Goal: Task Accomplishment & Management: Manage account settings

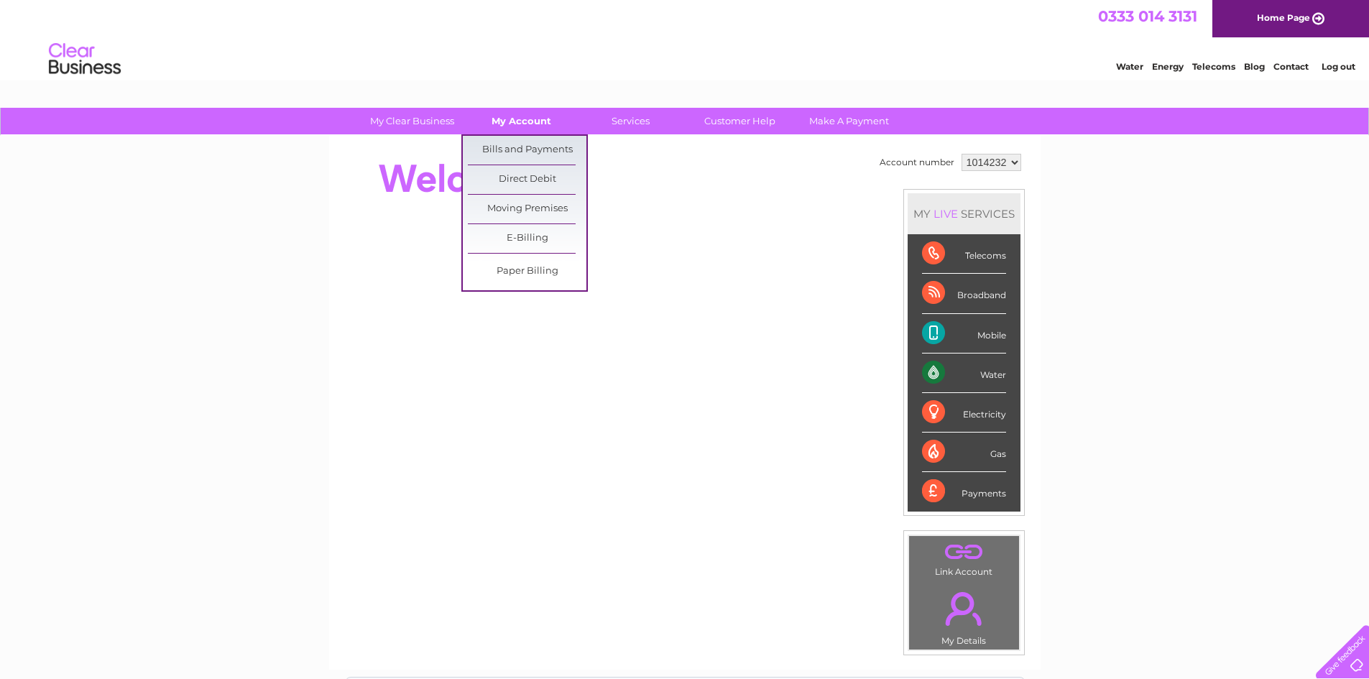
click at [489, 129] on link "My Account" at bounding box center [521, 121] width 119 height 27
click at [506, 151] on link "Bills and Payments" at bounding box center [527, 150] width 119 height 29
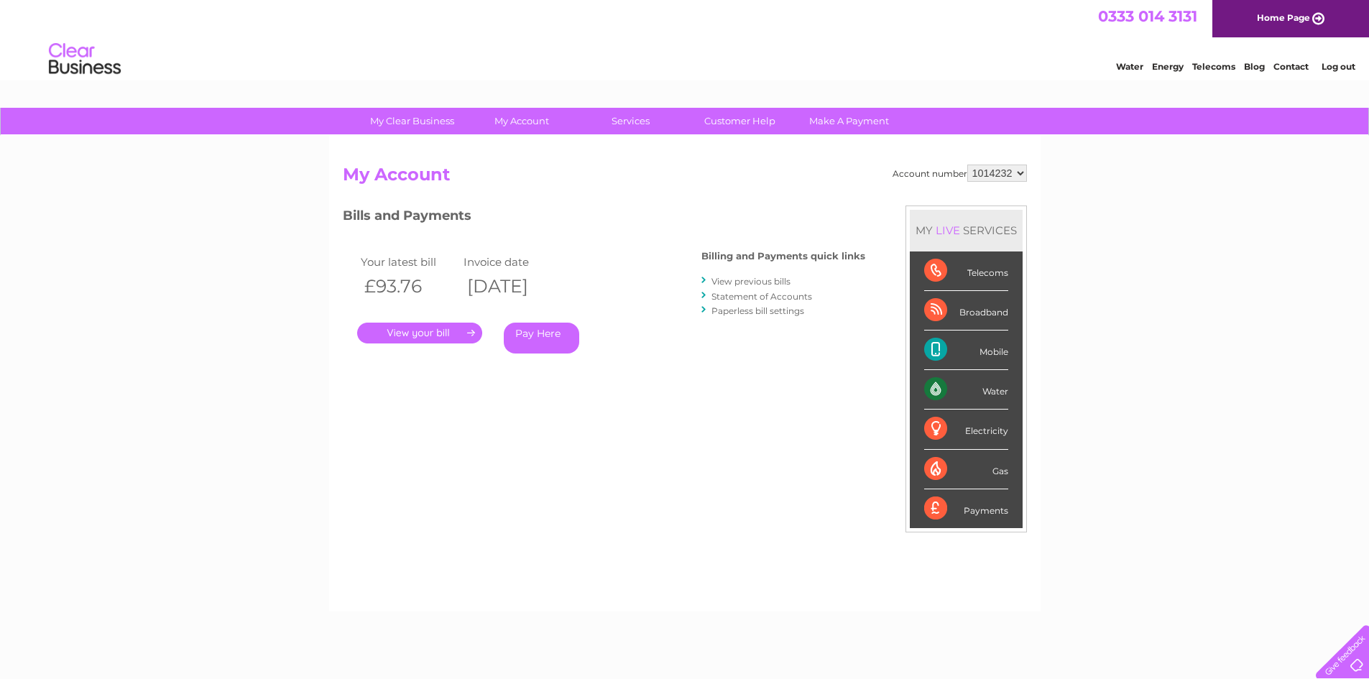
click at [448, 340] on link "." at bounding box center [419, 333] width 125 height 21
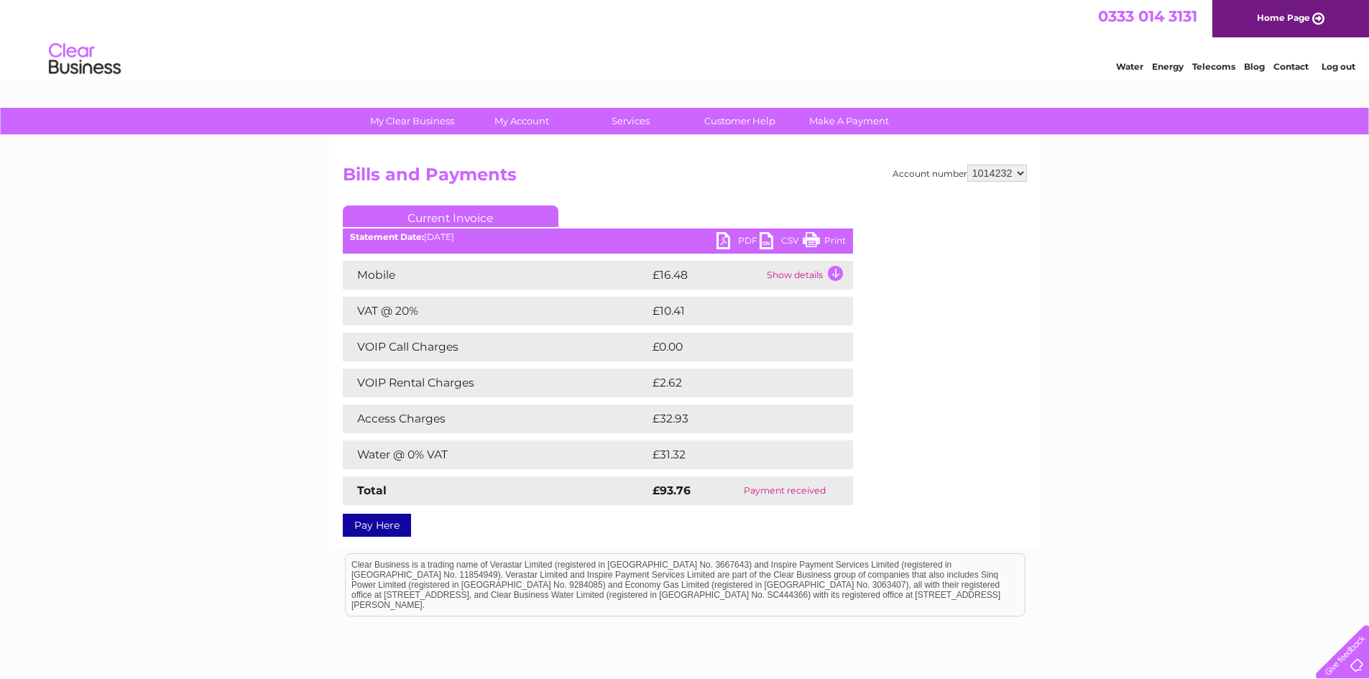
click at [737, 242] on link "PDF" at bounding box center [737, 242] width 43 height 21
click at [741, 239] on link "PDF" at bounding box center [737, 242] width 43 height 21
